Goal: Task Accomplishment & Management: Manage account settings

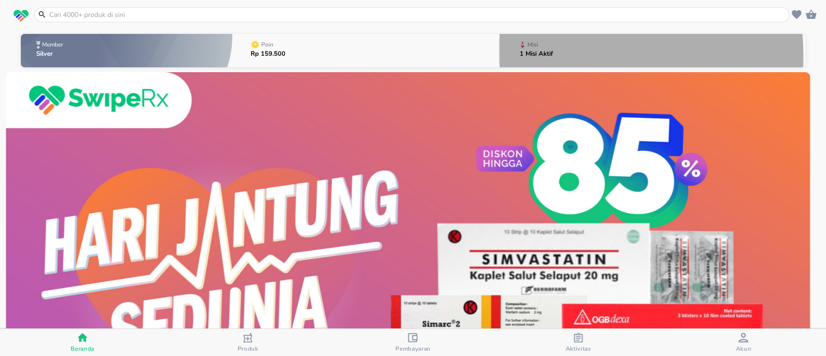
click at [515, 57] on div "Misi 1 Misi Aktif" at bounding box center [536, 51] width 43 height 34
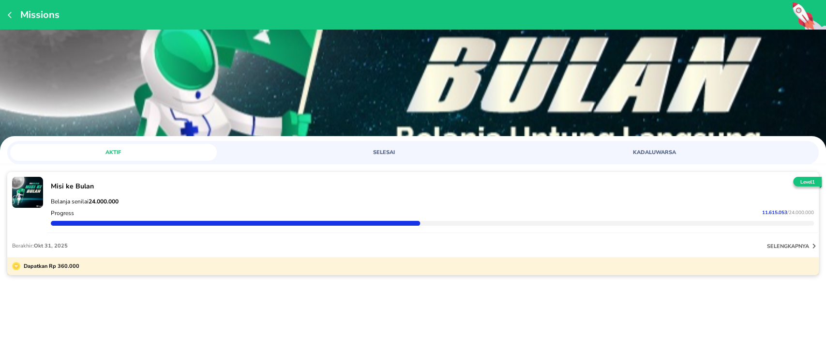
click at [314, 195] on div "Belanja senilai 24.000.000" at bounding box center [432, 201] width 767 height 12
